Goal: Information Seeking & Learning: Find specific fact

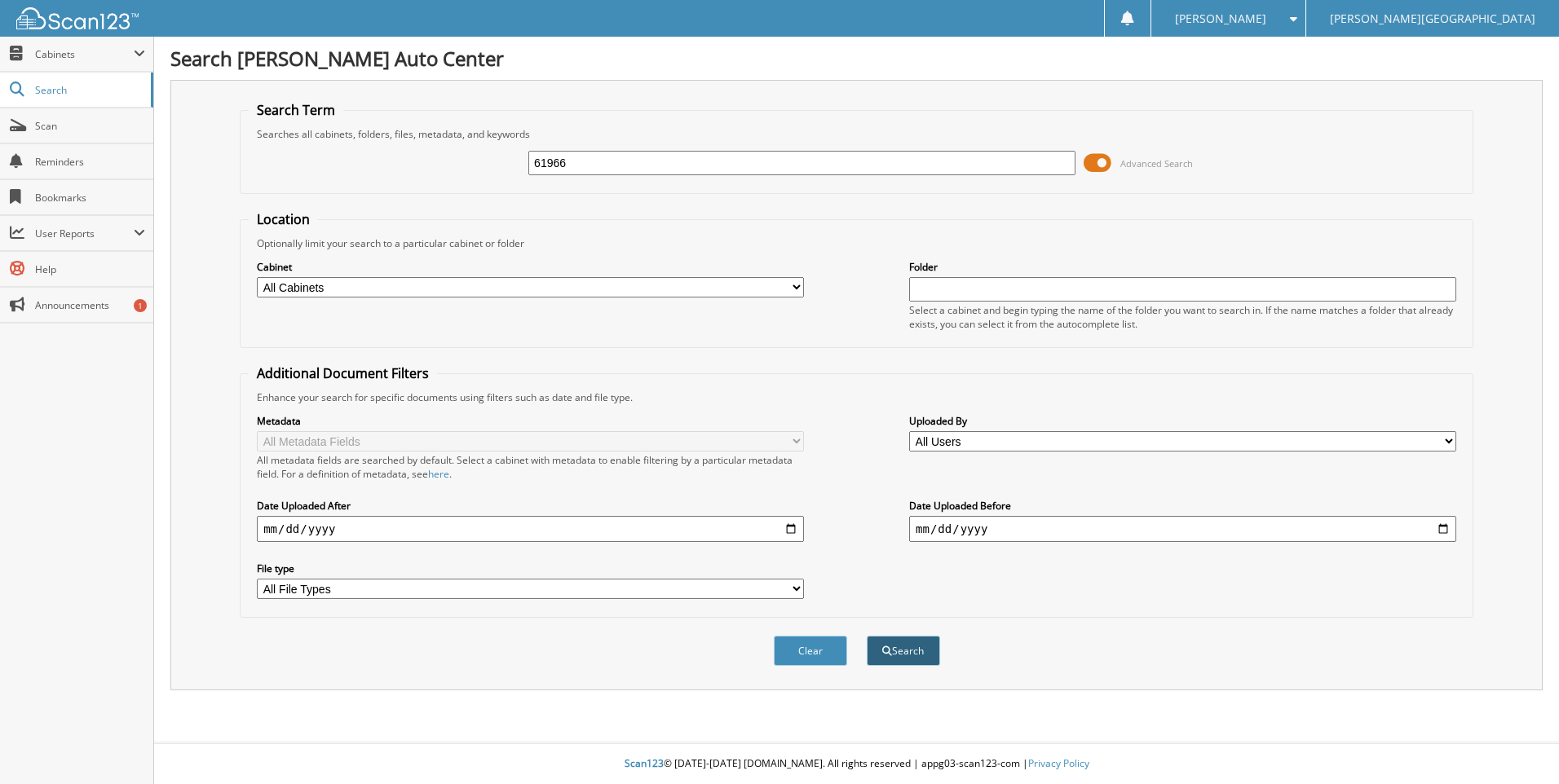
type input "61966"
click at [908, 657] on button "Search" at bounding box center [903, 651] width 74 height 30
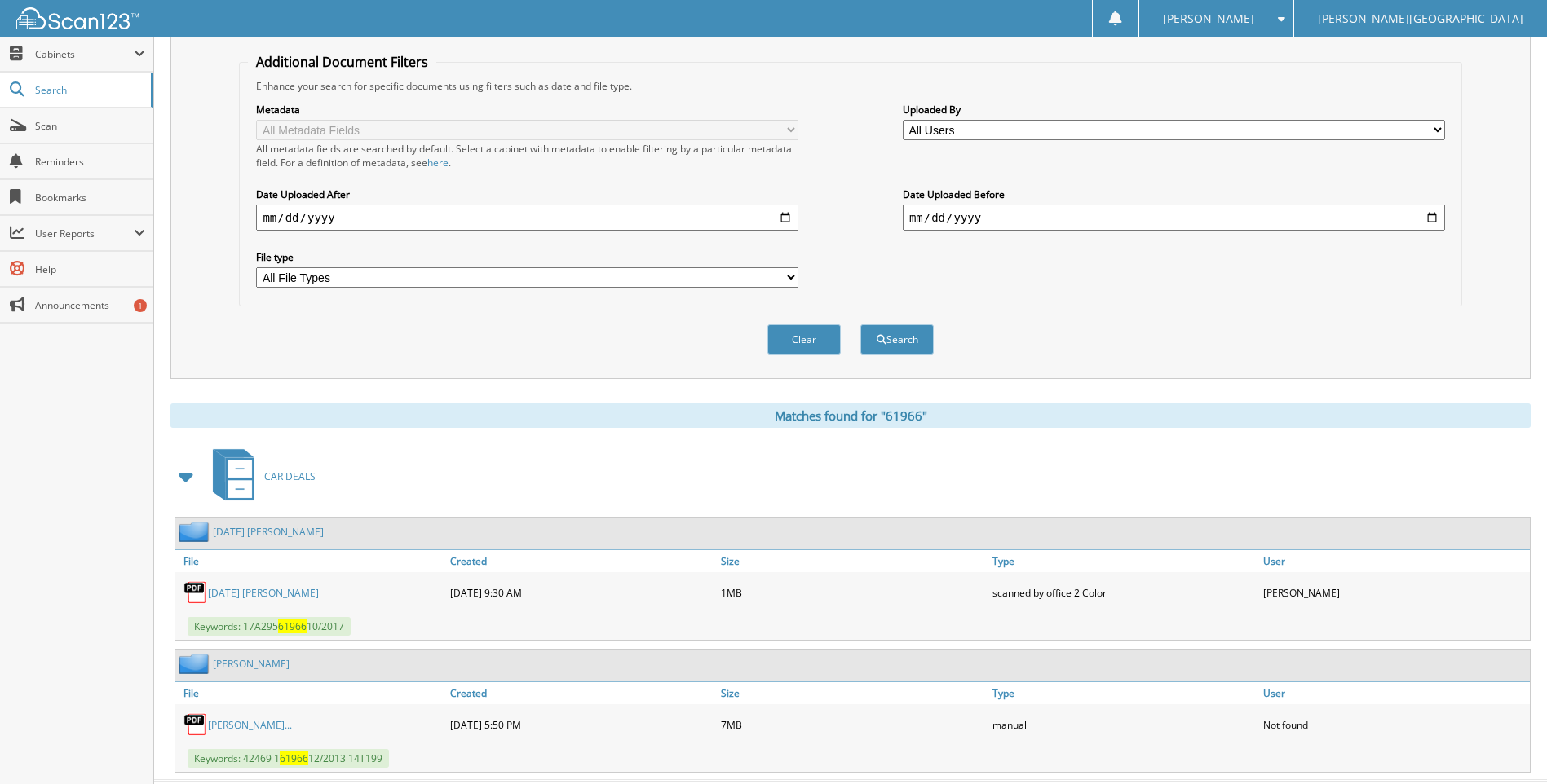
scroll to position [350, 0]
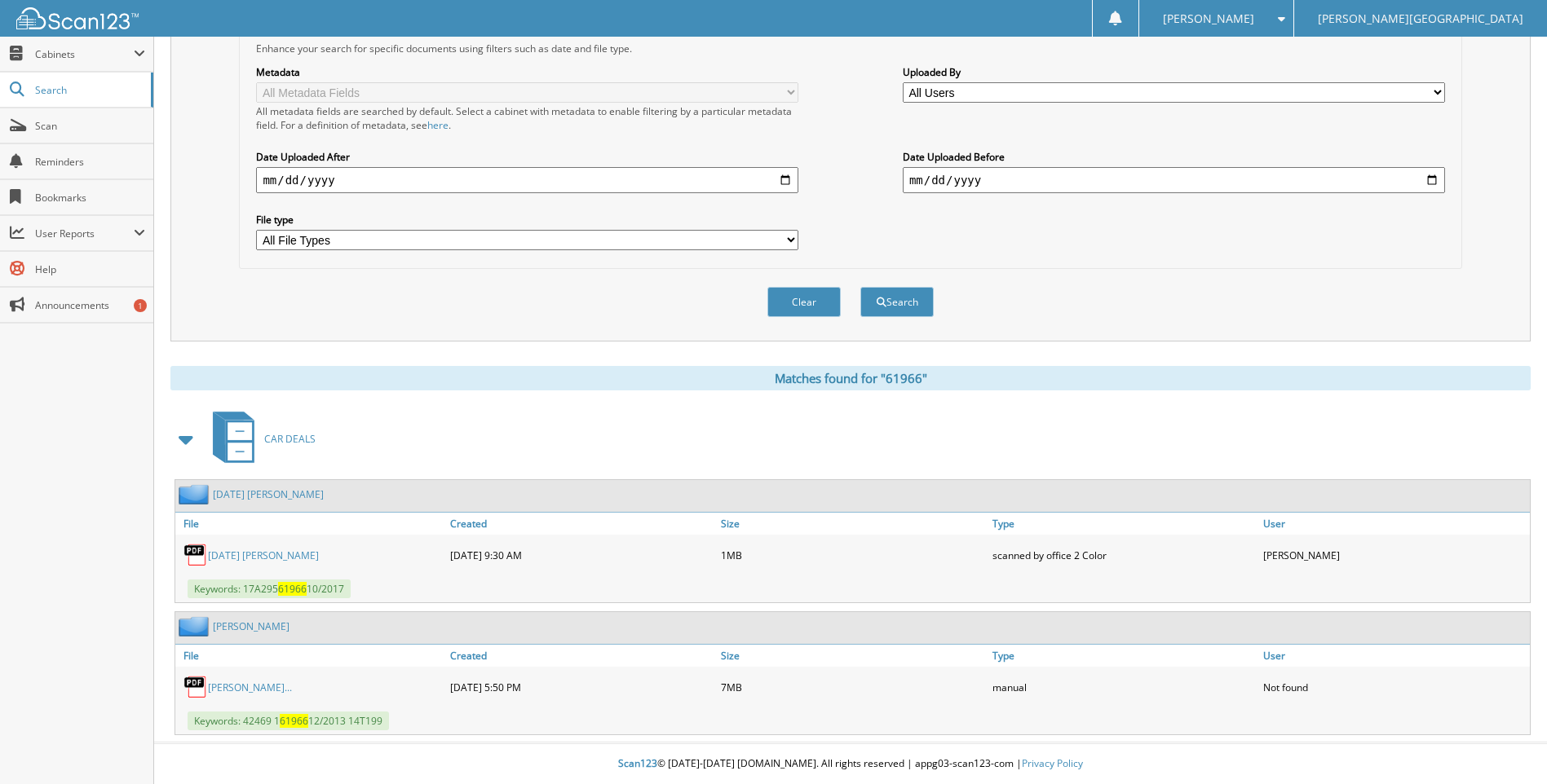
click at [251, 554] on link "EASTER DEBRA LEE" at bounding box center [263, 555] width 111 height 14
